Goal: Information Seeking & Learning: Learn about a topic

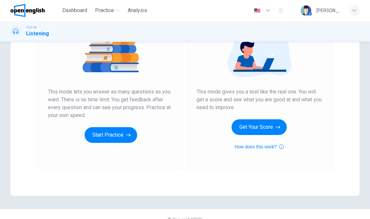
scroll to position [86, 0]
click at [117, 139] on button "Start Practice" at bounding box center [110, 135] width 53 height 16
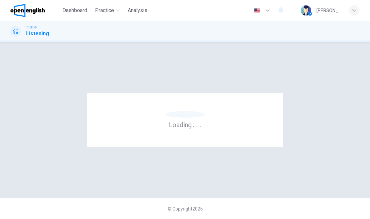
scroll to position [0, 0]
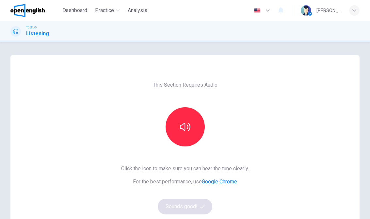
click at [190, 133] on button "button" at bounding box center [184, 126] width 39 height 39
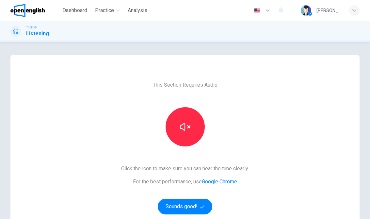
click at [196, 199] on button "Sounds good!" at bounding box center [185, 206] width 55 height 16
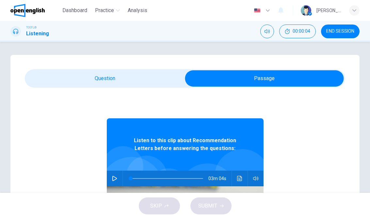
click at [110, 177] on button "button" at bounding box center [114, 178] width 10 height 16
type input "**"
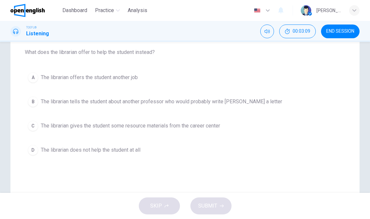
scroll to position [68, 0]
click at [53, 71] on button "A The librarian offers the student another job" at bounding box center [185, 77] width 320 height 16
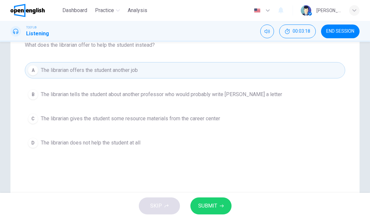
scroll to position [75, 0]
click at [218, 203] on button "SUBMIT" at bounding box center [210, 205] width 41 height 17
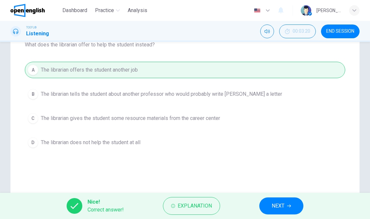
click at [286, 200] on button "NEXT" at bounding box center [281, 205] width 44 height 17
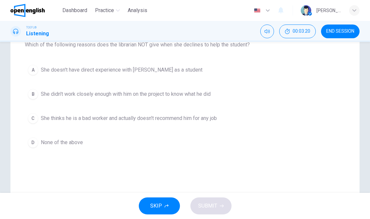
scroll to position [62, 0]
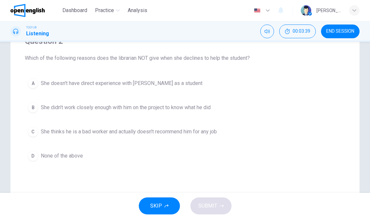
click at [73, 150] on button "D None of the above" at bounding box center [185, 155] width 320 height 16
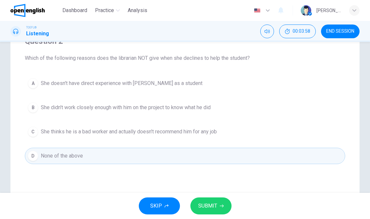
click at [157, 108] on span "She didn't work closely enough with him on the project to know what he did" at bounding box center [126, 107] width 170 height 8
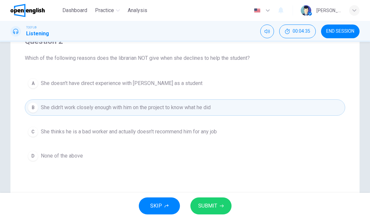
click at [221, 205] on icon "button" at bounding box center [222, 206] width 4 height 4
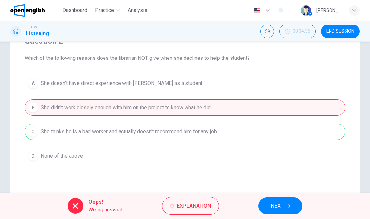
click at [271, 199] on button "NEXT" at bounding box center [280, 205] width 44 height 17
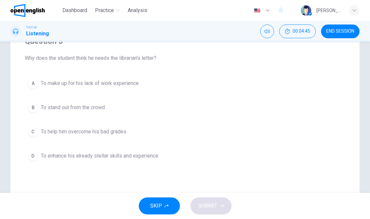
click at [103, 159] on span "To enhance his already stellar skills and experience" at bounding box center [99, 156] width 117 height 8
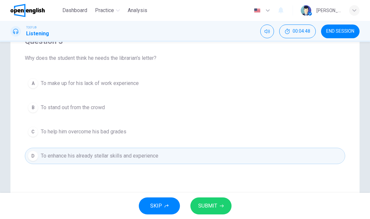
click at [212, 201] on button "SUBMIT" at bounding box center [210, 205] width 41 height 17
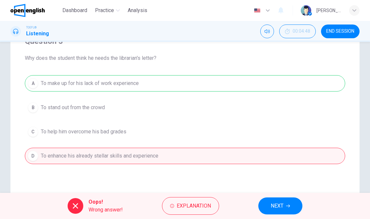
click at [269, 197] on button "NEXT" at bounding box center [280, 205] width 44 height 17
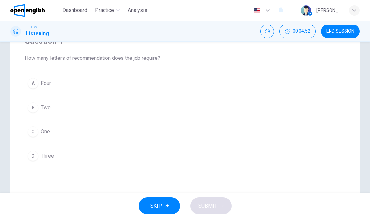
click at [47, 110] on span "Two" at bounding box center [46, 107] width 10 height 8
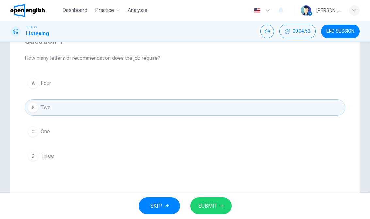
click at [207, 202] on span "SUBMIT" at bounding box center [207, 205] width 19 height 9
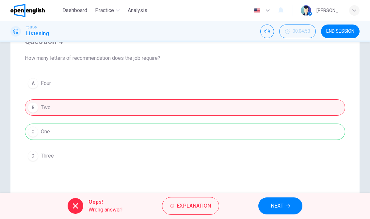
click at [274, 204] on span "NEXT" at bounding box center [276, 205] width 13 height 9
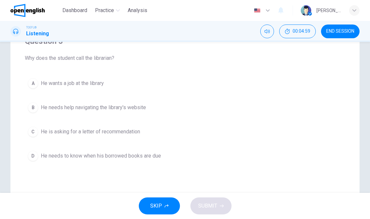
click at [129, 133] on span "He is asking for a letter of recommendation" at bounding box center [90, 132] width 99 height 8
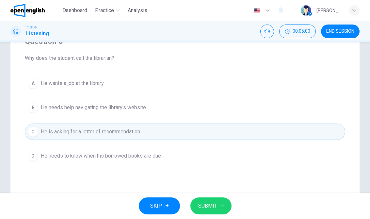
click at [216, 198] on button "SUBMIT" at bounding box center [210, 205] width 41 height 17
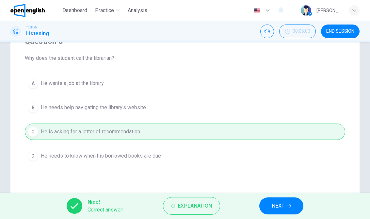
click at [277, 204] on span "NEXT" at bounding box center [277, 205] width 13 height 9
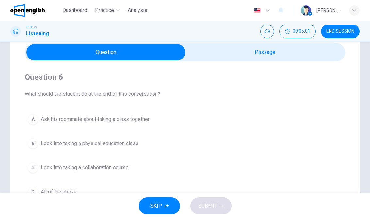
scroll to position [30, 0]
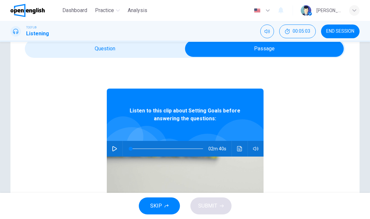
click at [119, 146] on button "button" at bounding box center [114, 149] width 10 height 16
type input "**"
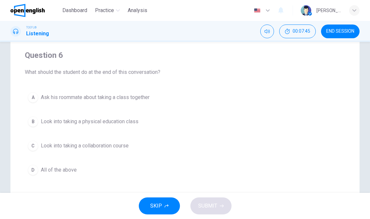
scroll to position [48, 0]
click at [63, 173] on span "All of the above" at bounding box center [59, 169] width 36 height 8
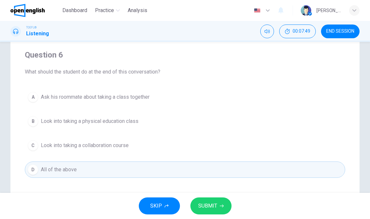
click at [212, 206] on span "SUBMIT" at bounding box center [207, 205] width 19 height 9
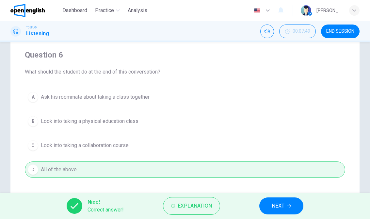
click at [268, 205] on button "NEXT" at bounding box center [281, 205] width 44 height 17
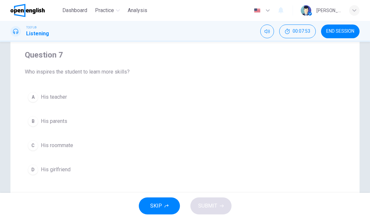
click at [48, 95] on span "His teacher" at bounding box center [54, 97] width 26 height 8
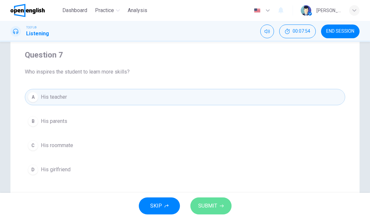
click at [211, 202] on span "SUBMIT" at bounding box center [207, 205] width 19 height 9
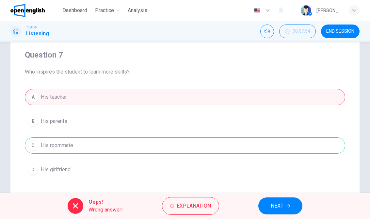
click at [268, 204] on button "NEXT" at bounding box center [280, 205] width 44 height 17
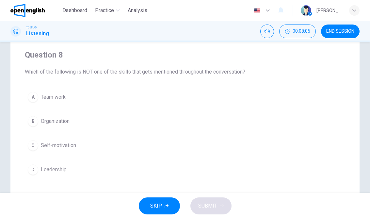
click at [47, 94] on span "Team work" at bounding box center [53, 97] width 25 height 8
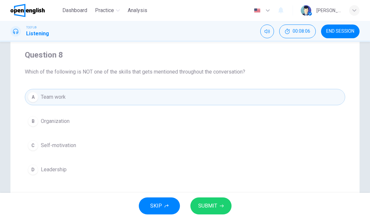
click at [223, 201] on button "SUBMIT" at bounding box center [210, 205] width 41 height 17
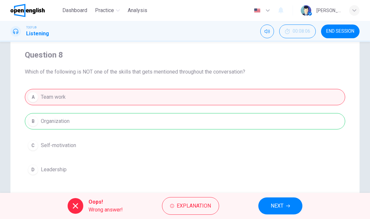
click at [273, 206] on span "NEXT" at bounding box center [276, 205] width 13 height 9
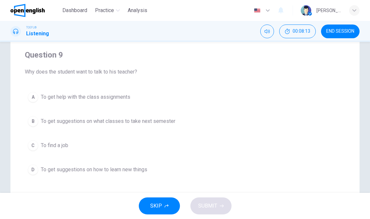
click at [113, 169] on span "To get suggestions on how to learn new things" at bounding box center [94, 169] width 106 height 8
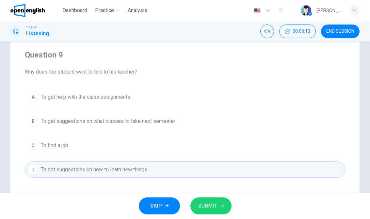
click at [213, 204] on span "SUBMIT" at bounding box center [207, 205] width 19 height 9
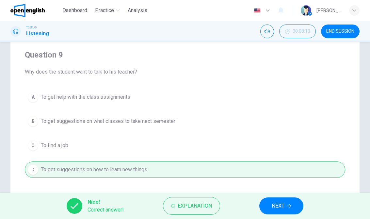
click at [268, 211] on button "NEXT" at bounding box center [281, 205] width 44 height 17
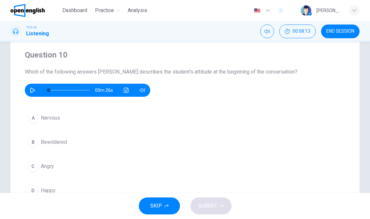
click at [42, 85] on div at bounding box center [68, 90] width 54 height 13
click at [33, 94] on button "button" at bounding box center [32, 90] width 10 height 13
type input "*"
click at [45, 118] on span "Nervous" at bounding box center [50, 118] width 19 height 8
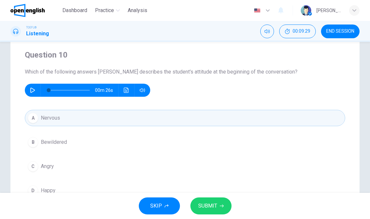
click at [213, 204] on span "SUBMIT" at bounding box center [207, 205] width 19 height 9
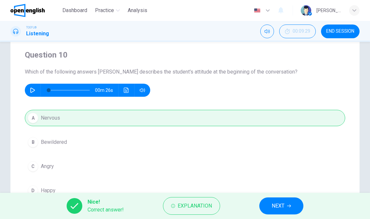
click at [283, 210] on button "NEXT" at bounding box center [281, 205] width 44 height 17
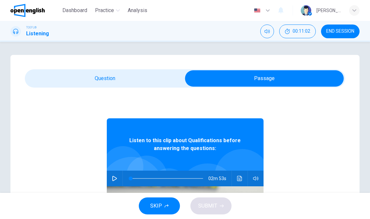
click at [118, 174] on button "button" at bounding box center [114, 178] width 10 height 16
type input "**"
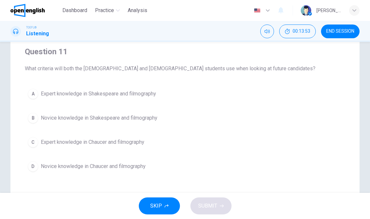
scroll to position [55, 0]
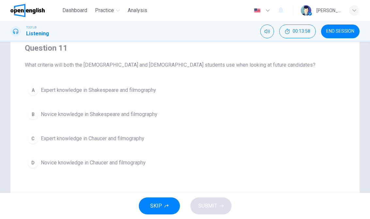
click at [50, 90] on span "Expert knowledge in Shakespeare and filmography" at bounding box center [98, 90] width 115 height 8
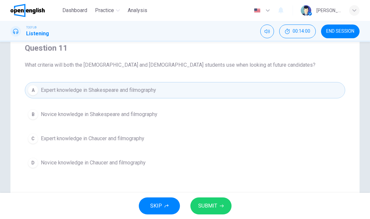
click at [215, 203] on span "SUBMIT" at bounding box center [207, 205] width 19 height 9
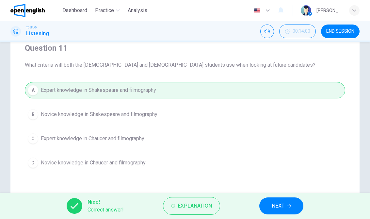
click at [288, 200] on button "NEXT" at bounding box center [281, 205] width 44 height 17
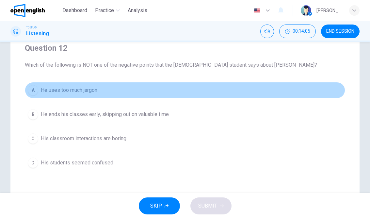
click at [52, 87] on span "He uses too much jargon" at bounding box center [69, 90] width 56 height 8
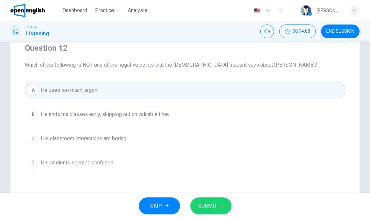
click at [47, 116] on span "He ends his classes early, skipping out on valuable time" at bounding box center [105, 114] width 128 height 8
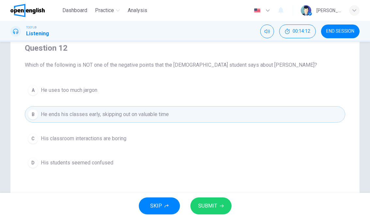
click at [221, 205] on icon "button" at bounding box center [222, 206] width 4 height 4
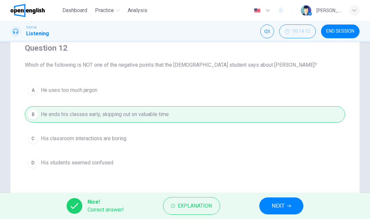
click at [276, 207] on span "NEXT" at bounding box center [277, 205] width 13 height 9
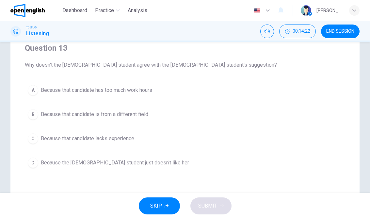
click at [120, 134] on button "C Because that candidate lacks experience" at bounding box center [185, 138] width 320 height 16
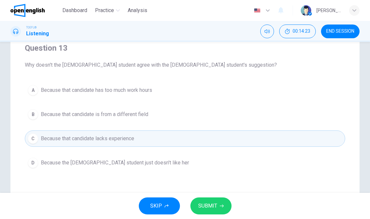
click at [217, 199] on button "SUBMIT" at bounding box center [210, 205] width 41 height 17
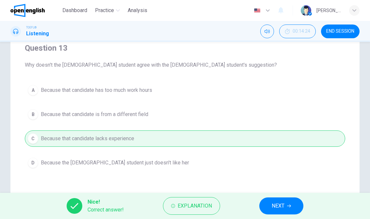
click at [284, 202] on span "NEXT" at bounding box center [277, 205] width 13 height 9
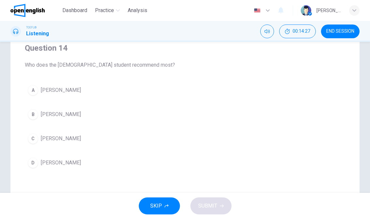
click at [53, 107] on button "B [PERSON_NAME]" at bounding box center [185, 114] width 320 height 16
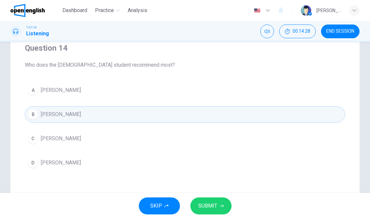
click at [213, 199] on button "SUBMIT" at bounding box center [210, 205] width 41 height 17
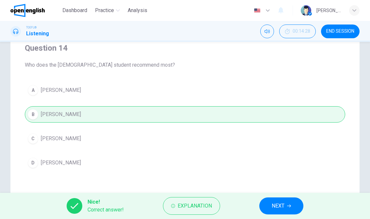
click at [282, 200] on button "NEXT" at bounding box center [281, 205] width 44 height 17
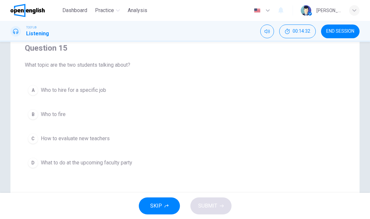
click at [99, 84] on button "A Who to hire for a specific job" at bounding box center [185, 90] width 320 height 16
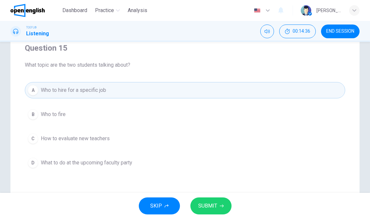
click at [221, 201] on button "SUBMIT" at bounding box center [210, 205] width 41 height 17
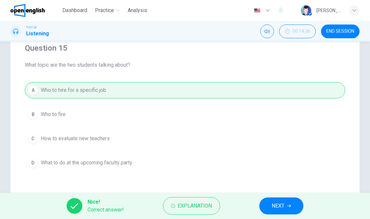
click at [289, 199] on button "NEXT" at bounding box center [281, 205] width 44 height 17
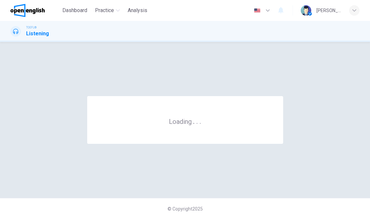
scroll to position [0, 0]
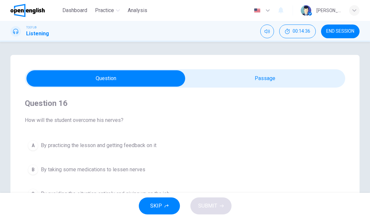
click at [340, 30] on span "END SESSION" at bounding box center [340, 31] width 28 height 5
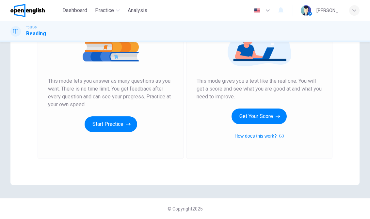
scroll to position [97, 0]
click at [109, 123] on button "Start Practice" at bounding box center [110, 124] width 53 height 16
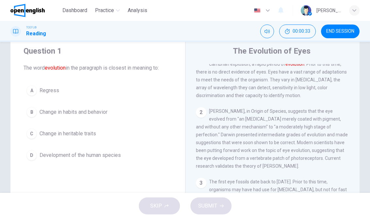
scroll to position [21, 0]
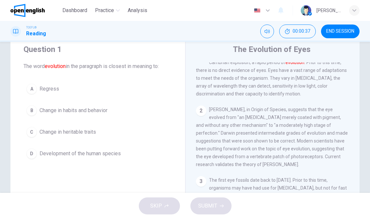
click at [49, 147] on button "D Development of the human species" at bounding box center [97, 153] width 148 height 16
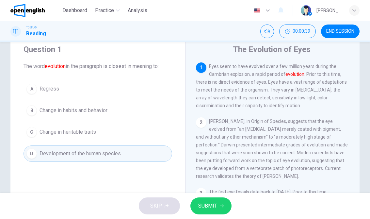
scroll to position [0, 0]
click at [216, 201] on span "SUBMIT" at bounding box center [207, 205] width 19 height 9
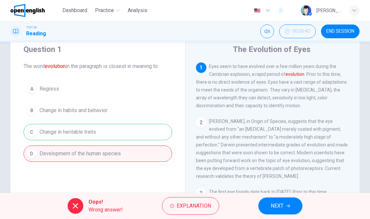
click at [284, 202] on button "NEXT" at bounding box center [280, 205] width 44 height 17
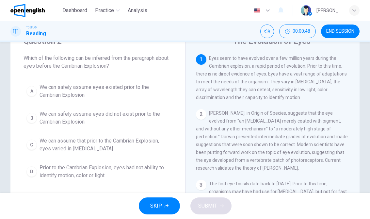
scroll to position [34, 0]
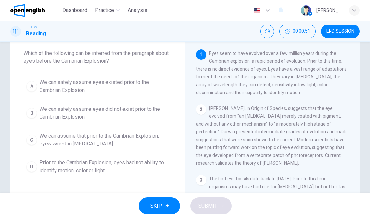
click at [142, 78] on button "A We can safely assume eyes existed prior to the Cambrian Explosion" at bounding box center [97, 86] width 148 height 22
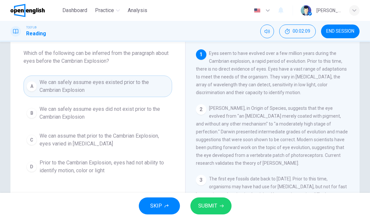
click at [45, 167] on span "Prior to the Cambrian Explosion, eyes had not ability to identify motion, color…" at bounding box center [104, 167] width 130 height 16
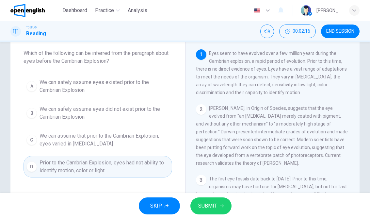
click at [49, 115] on span "We can safely assume eyes did not exist prior to the Cambrian Explosion" at bounding box center [104, 113] width 130 height 16
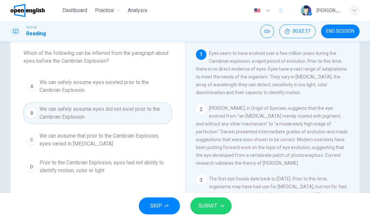
click at [218, 206] on button "SUBMIT" at bounding box center [210, 205] width 41 height 17
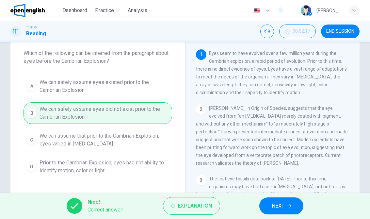
click at [288, 200] on button "NEXT" at bounding box center [281, 205] width 44 height 17
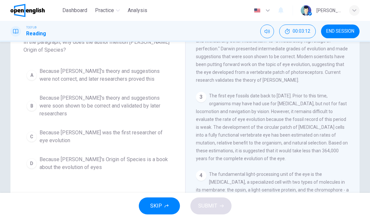
scroll to position [46, 0]
click at [54, 101] on span "Because Darwin's theory and suggestions were soon shown to be correct and valid…" at bounding box center [104, 104] width 130 height 23
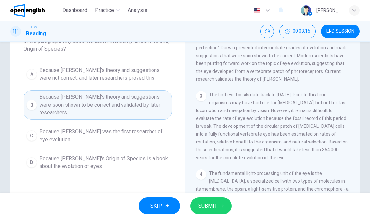
click at [207, 203] on span "SUBMIT" at bounding box center [207, 205] width 19 height 9
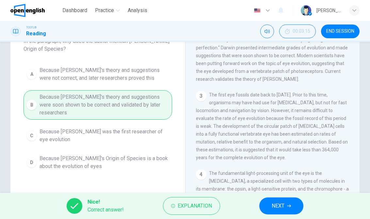
click at [283, 203] on span "NEXT" at bounding box center [277, 205] width 13 height 9
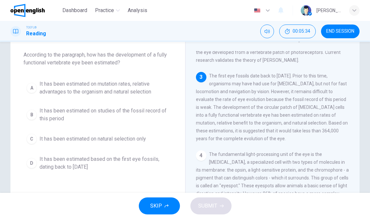
scroll to position [106, 0]
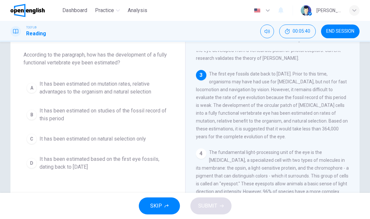
click at [138, 82] on span "It has been estimated on mutation rates, relative advantages to the organism an…" at bounding box center [104, 88] width 130 height 16
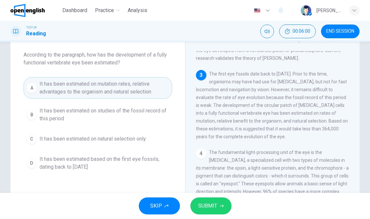
click at [222, 209] on button "SUBMIT" at bounding box center [210, 205] width 41 height 17
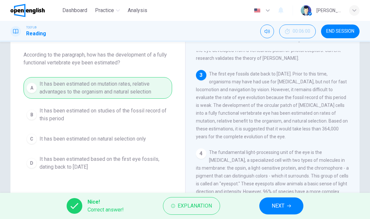
click at [281, 203] on span "NEXT" at bounding box center [277, 205] width 13 height 9
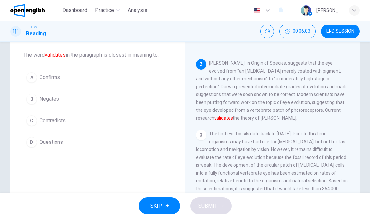
scroll to position [47, 0]
click at [40, 77] on span "Confirms" at bounding box center [49, 77] width 21 height 8
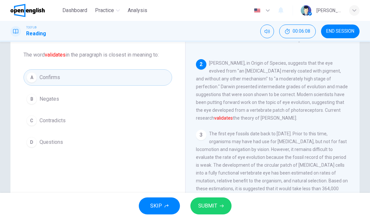
click at [224, 199] on button "SUBMIT" at bounding box center [210, 205] width 41 height 17
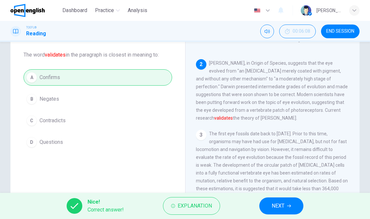
click at [284, 202] on span "NEXT" at bounding box center [277, 205] width 13 height 9
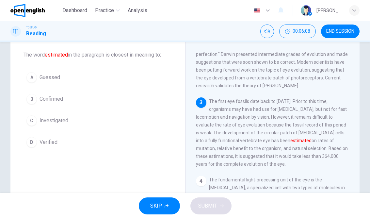
scroll to position [81, 0]
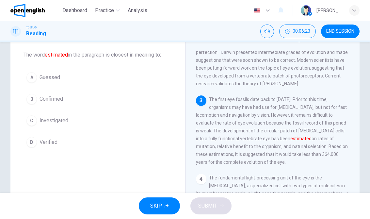
click at [45, 142] on span "Verified" at bounding box center [48, 142] width 18 height 8
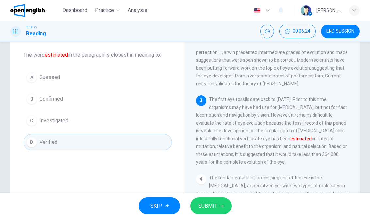
click at [225, 198] on button "SUBMIT" at bounding box center [210, 205] width 41 height 17
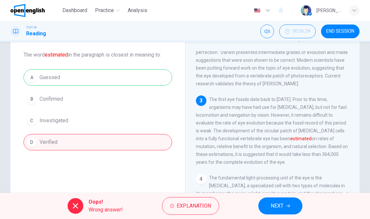
click at [284, 200] on button "NEXT" at bounding box center [280, 205] width 44 height 17
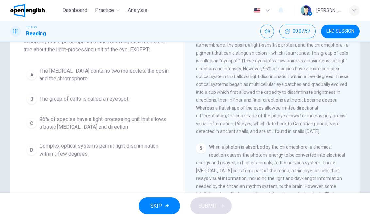
scroll to position [47, 0]
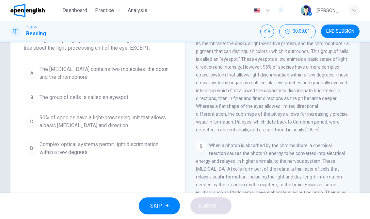
click at [48, 144] on span "Complex optical systems permit light discrimination within a few degrees" at bounding box center [104, 148] width 130 height 16
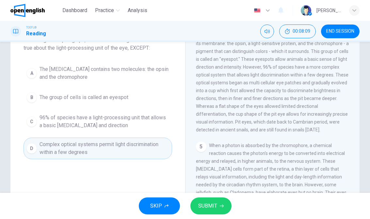
click at [57, 130] on button "C 96% of species have a light-processing unit that allows a basic light sensiti…" at bounding box center [97, 122] width 148 height 22
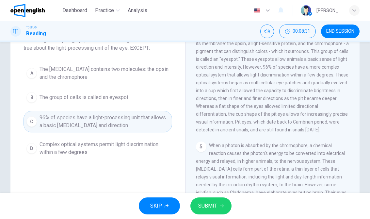
click at [218, 207] on button "SUBMIT" at bounding box center [210, 205] width 41 height 17
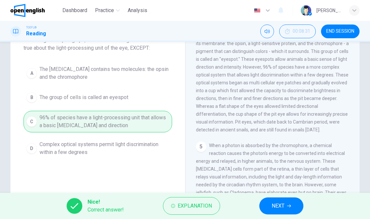
click at [285, 202] on button "NEXT" at bounding box center [281, 205] width 44 height 17
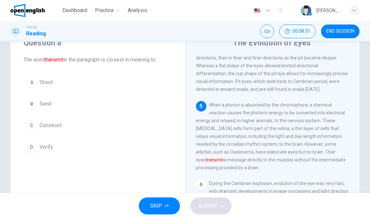
scroll to position [19, 0]
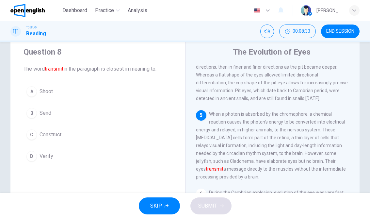
click at [44, 112] on span "Send" at bounding box center [45, 113] width 12 height 8
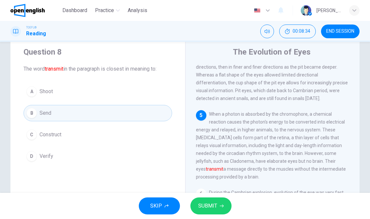
click at [219, 198] on button "SUBMIT" at bounding box center [210, 205] width 41 height 17
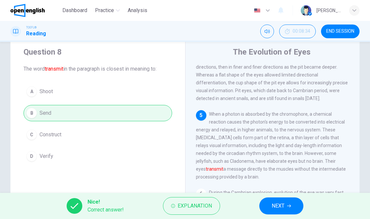
click at [292, 200] on button "NEXT" at bounding box center [281, 205] width 44 height 17
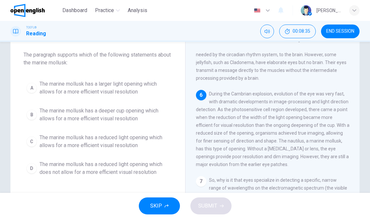
scroll to position [33, 0]
click at [157, 137] on span "The marine mollusk has a reduced light opening which allows for a more efficien…" at bounding box center [104, 141] width 130 height 16
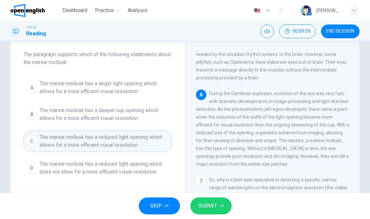
click at [221, 205] on icon "button" at bounding box center [222, 206] width 4 height 4
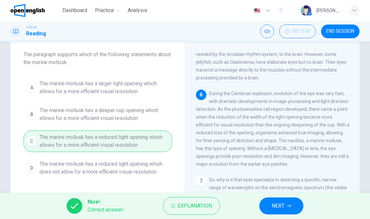
click at [283, 199] on button "NEXT" at bounding box center [281, 205] width 44 height 17
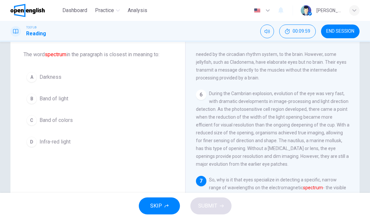
scroll to position [373, 0]
click at [47, 96] on span "Band of light" at bounding box center [53, 99] width 29 height 8
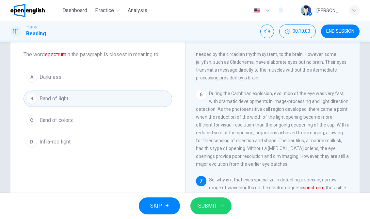
click at [219, 194] on div "SKIP SUBMIT" at bounding box center [185, 205] width 370 height 26
click at [48, 120] on span "Band of colors" at bounding box center [55, 120] width 33 height 8
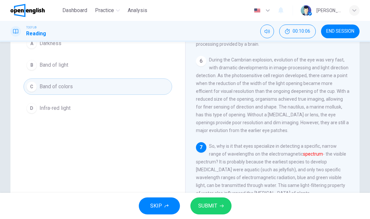
scroll to position [67, 0]
click at [215, 199] on button "SUBMIT" at bounding box center [210, 205] width 41 height 17
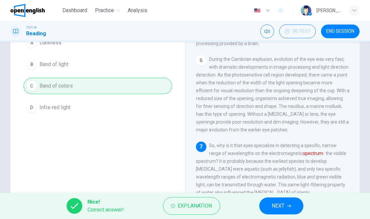
click at [285, 199] on button "NEXT" at bounding box center [281, 205] width 44 height 17
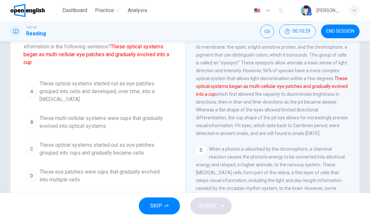
scroll to position [48, 0]
click at [158, 117] on span "These multi-cellular systems were cups that gradually evolved into optical syst…" at bounding box center [104, 123] width 130 height 16
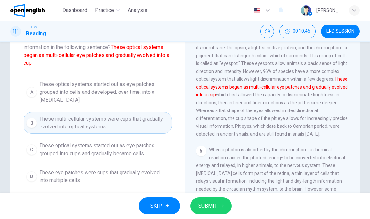
click at [147, 87] on span "These optical systems started out as eye patches grouped into cells and develop…" at bounding box center [104, 91] width 130 height 23
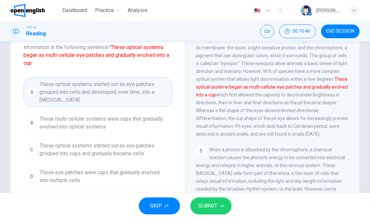
click at [222, 212] on button "SUBMIT" at bounding box center [210, 205] width 41 height 17
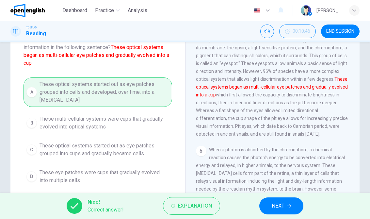
click at [280, 199] on button "NEXT" at bounding box center [281, 205] width 44 height 17
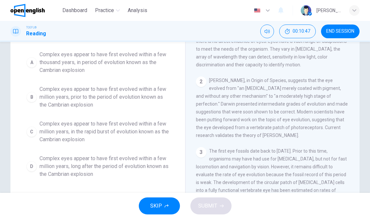
scroll to position [62, 0]
click at [169, 61] on button "A Complex eyes appear to have first evolved within a few thousand years, in per…" at bounding box center [97, 61] width 148 height 29
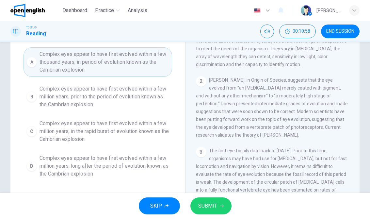
click at [154, 94] on span "Complex eyes appear to have first evolved within a few million years, prior to …" at bounding box center [104, 96] width 130 height 23
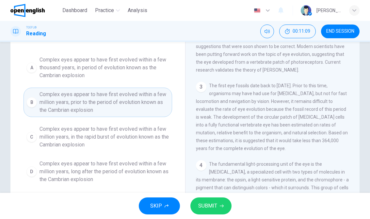
scroll to position [63, 0]
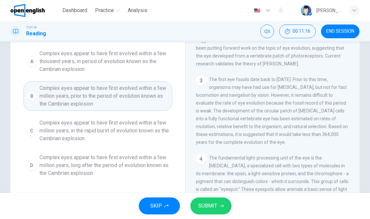
click at [220, 204] on icon "button" at bounding box center [222, 206] width 4 height 4
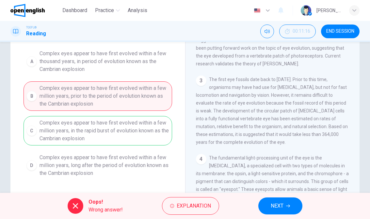
click at [270, 202] on span "NEXT" at bounding box center [276, 205] width 13 height 9
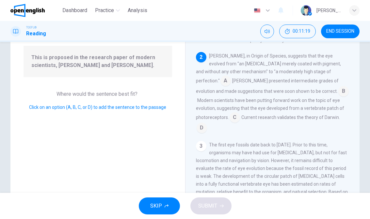
scroll to position [19, 0]
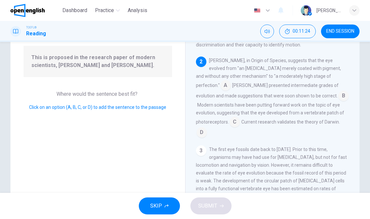
click at [231, 81] on input at bounding box center [225, 86] width 10 height 10
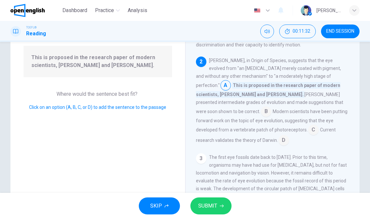
click at [318, 125] on input at bounding box center [313, 130] width 10 height 10
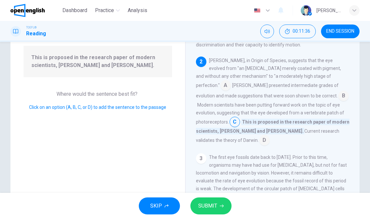
click at [222, 203] on button "SUBMIT" at bounding box center [210, 205] width 41 height 17
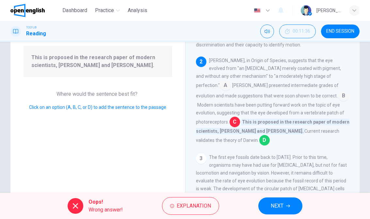
click at [286, 203] on button "NEXT" at bounding box center [280, 205] width 44 height 17
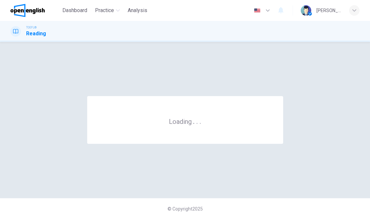
scroll to position [0, 0]
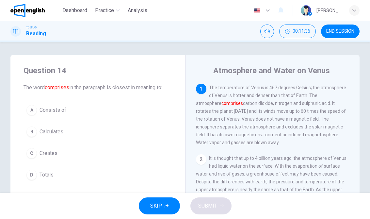
click at [348, 28] on button "END SESSION" at bounding box center [340, 31] width 38 height 14
